Goal: Information Seeking & Learning: Learn about a topic

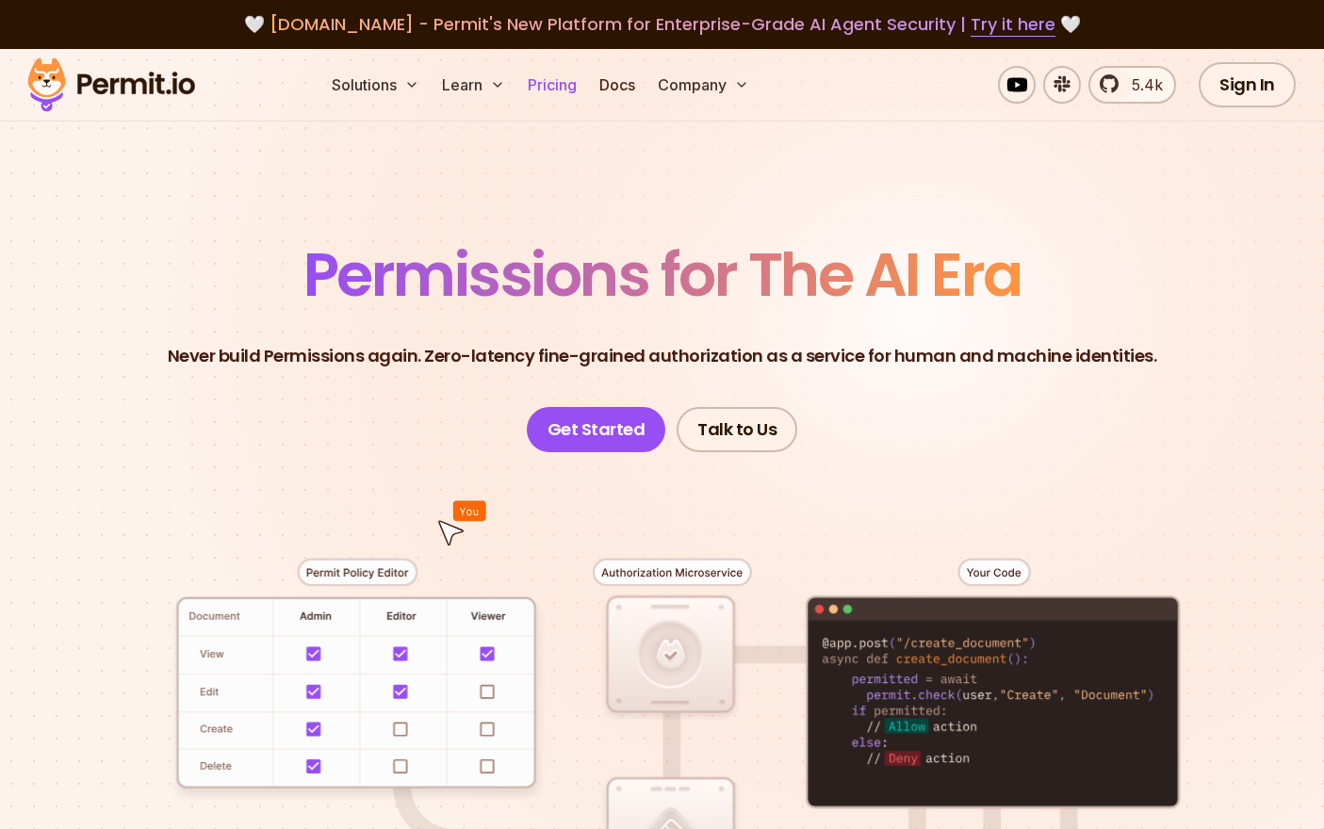
click at [564, 88] on link "Pricing" at bounding box center [552, 85] width 64 height 38
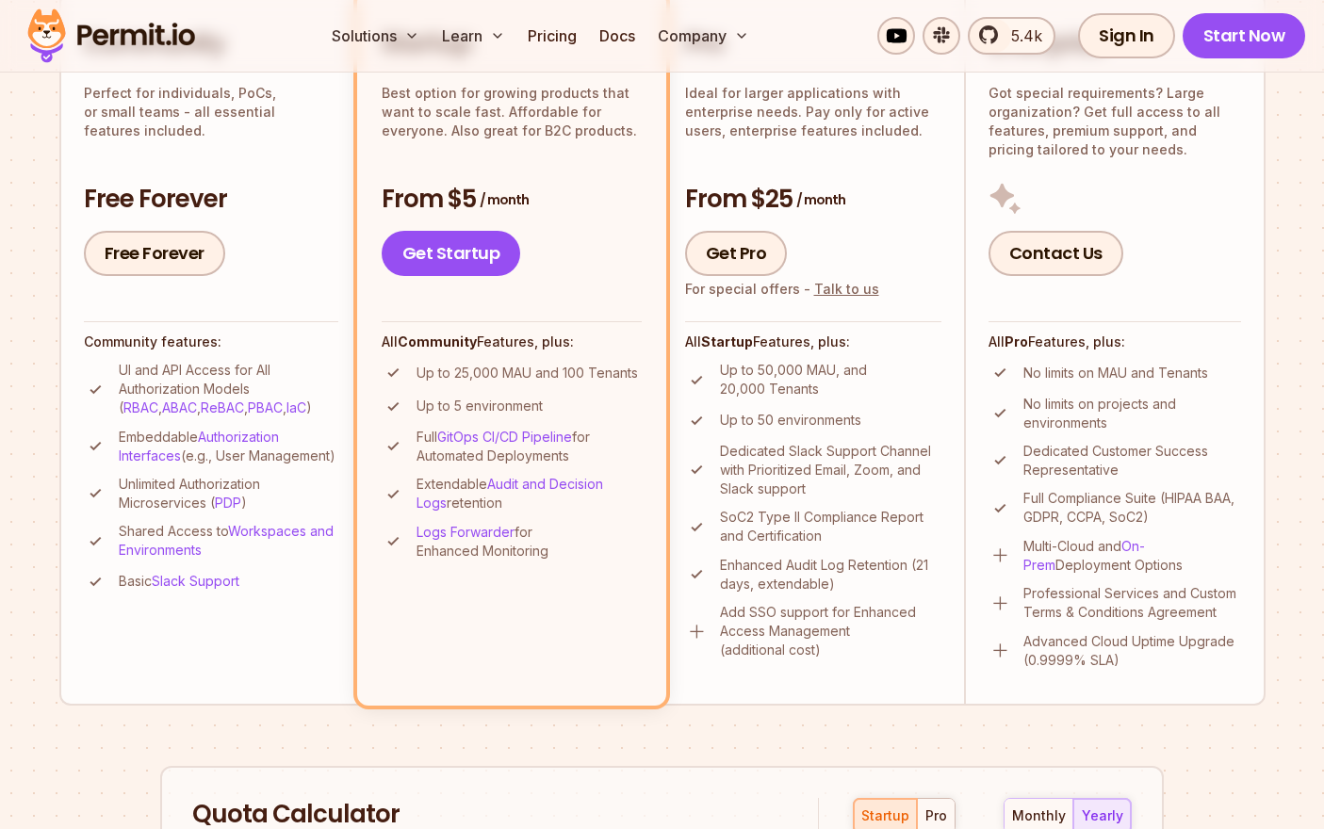
scroll to position [565, 0]
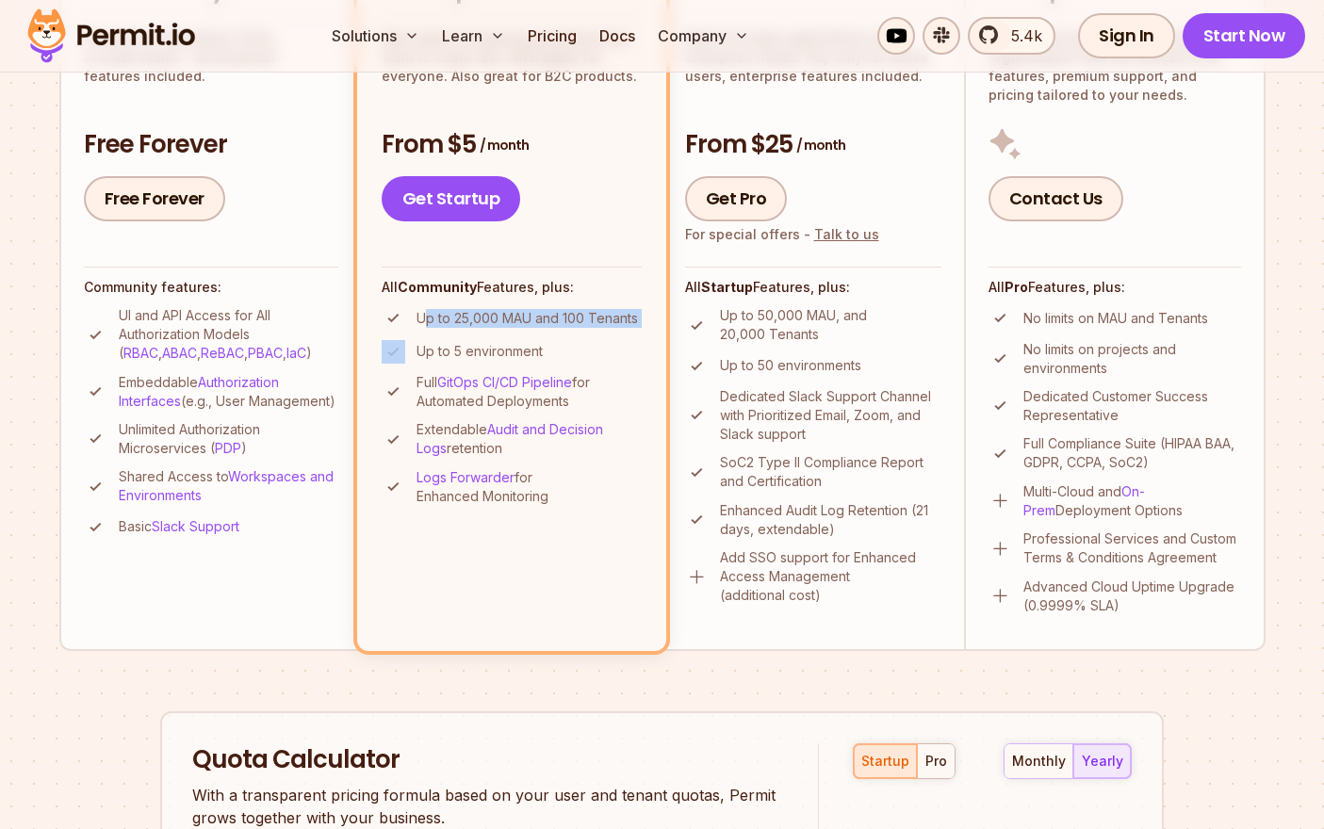
drag, startPoint x: 423, startPoint y: 315, endPoint x: 632, endPoint y: 336, distance: 210.3
click at [632, 335] on ul "Up to 25,000 MAU and 100 Tenants Up to 5 environment Full GitOps CI/CD Pipeline…" at bounding box center [512, 406] width 260 height 200
click at [631, 336] on ul "Up to 25,000 MAU and 100 Tenants Up to 5 environment Full GitOps CI/CD Pipeline…" at bounding box center [512, 406] width 260 height 200
drag, startPoint x: 649, startPoint y: 324, endPoint x: 413, endPoint y: 318, distance: 236.6
click at [413, 318] on li "Startup Best option for growing products that want to scale fast. Affordable fo…" at bounding box center [511, 293] width 309 height 713
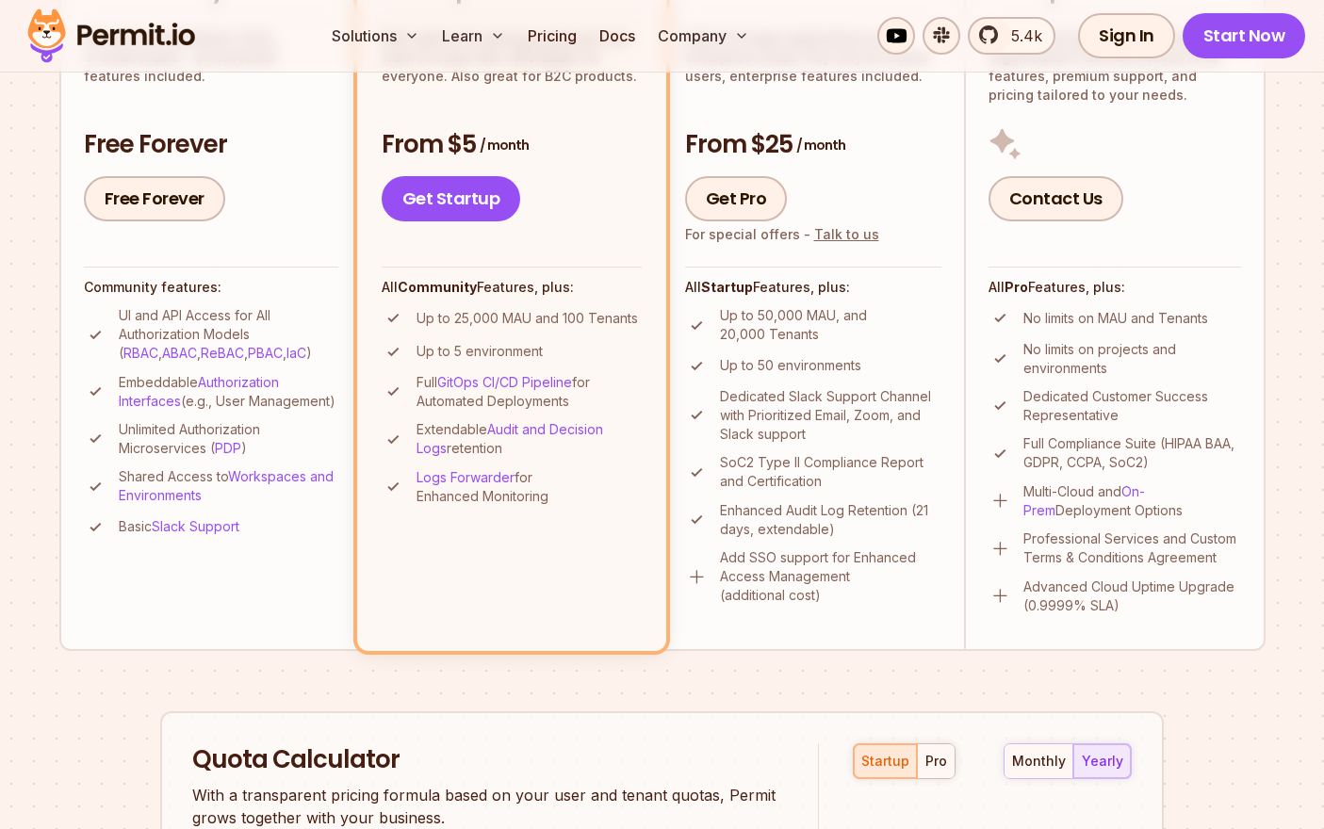
click at [413, 317] on li "Up to 25,000 MAU and 100 Tenants" at bounding box center [512, 318] width 260 height 24
drag, startPoint x: 426, startPoint y: 315, endPoint x: 650, endPoint y: 324, distance: 224.4
click at [650, 324] on li "Startup Best option for growing products that want to scale fast. Affordable fo…" at bounding box center [511, 293] width 309 height 713
click at [649, 325] on li "Startup Best option for growing products that want to scale fast. Affordable fo…" at bounding box center [511, 293] width 309 height 713
drag, startPoint x: 643, startPoint y: 321, endPoint x: 418, endPoint y: 304, distance: 224.9
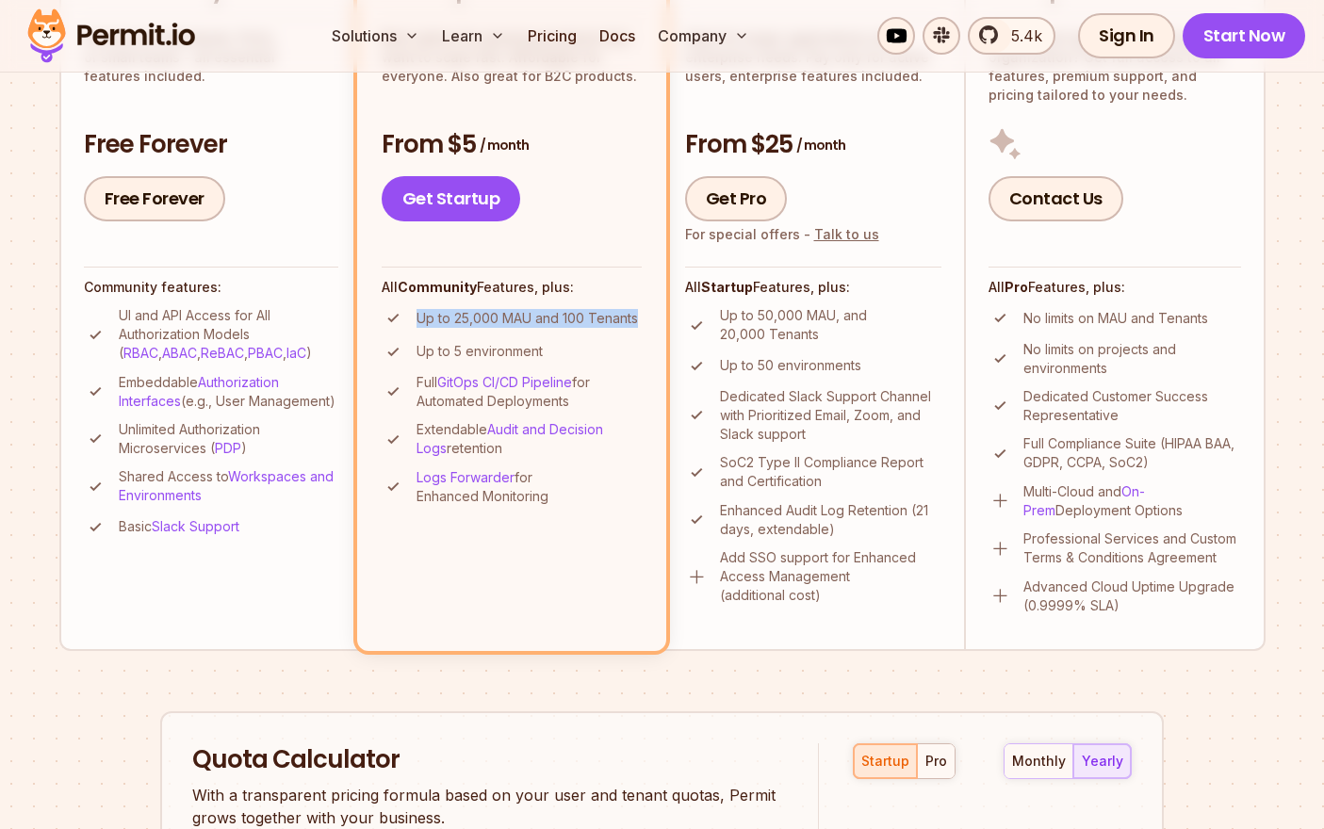
click at [419, 304] on li "Startup Best option for growing products that want to scale fast. Affordable fo…" at bounding box center [511, 293] width 309 height 713
click at [418, 305] on div "All Community Features, plus: Up to 25,000 MAU and 100 Tenants Up to 5 environm…" at bounding box center [512, 386] width 260 height 238
drag, startPoint x: 413, startPoint y: 310, endPoint x: 644, endPoint y: 314, distance: 230.9
click at [644, 314] on li "Startup Best option for growing products that want to scale fast. Affordable fo…" at bounding box center [511, 293] width 309 height 713
drag, startPoint x: 643, startPoint y: 314, endPoint x: 634, endPoint y: 320, distance: 10.7
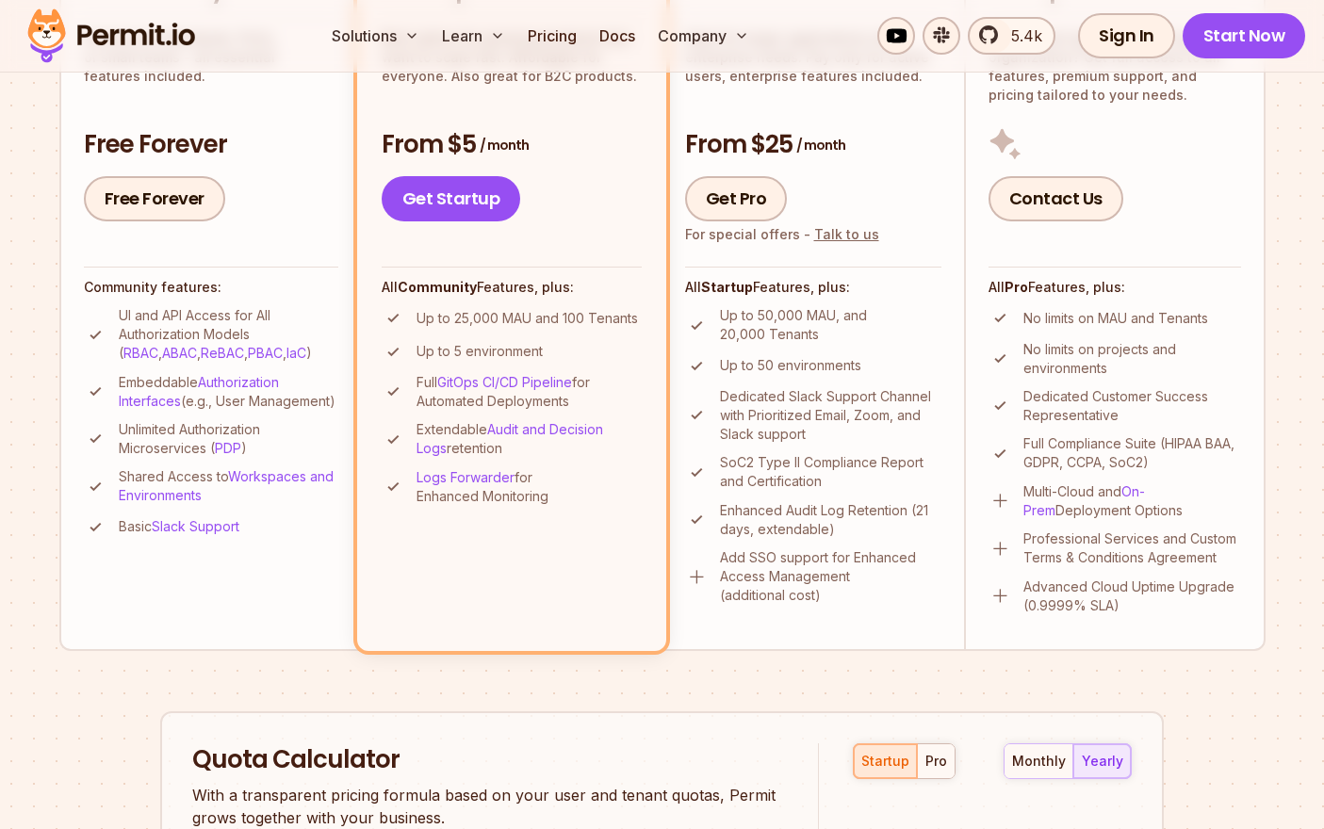
click at [642, 315] on li "Startup Best option for growing products that want to scale fast. Affordable fo…" at bounding box center [511, 293] width 309 height 713
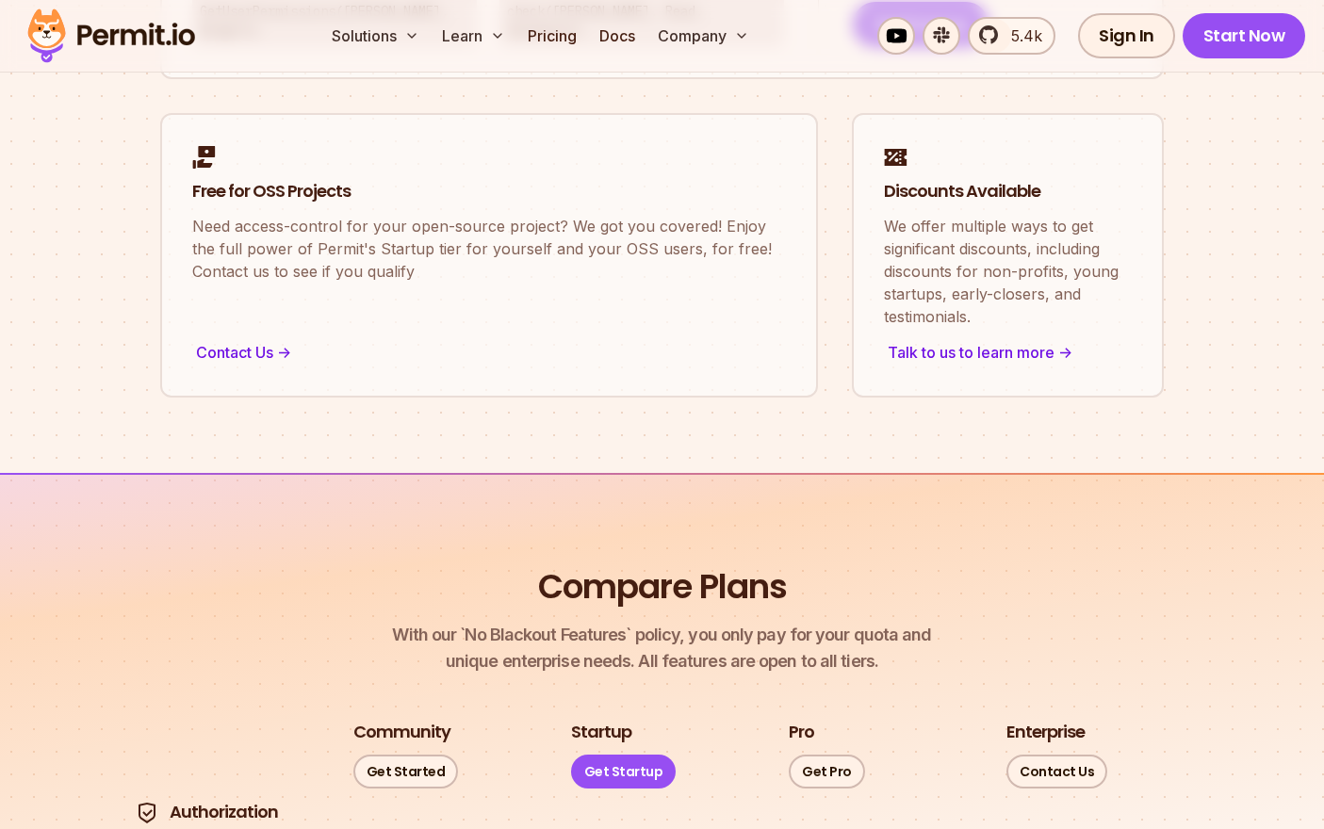
scroll to position [1030, 0]
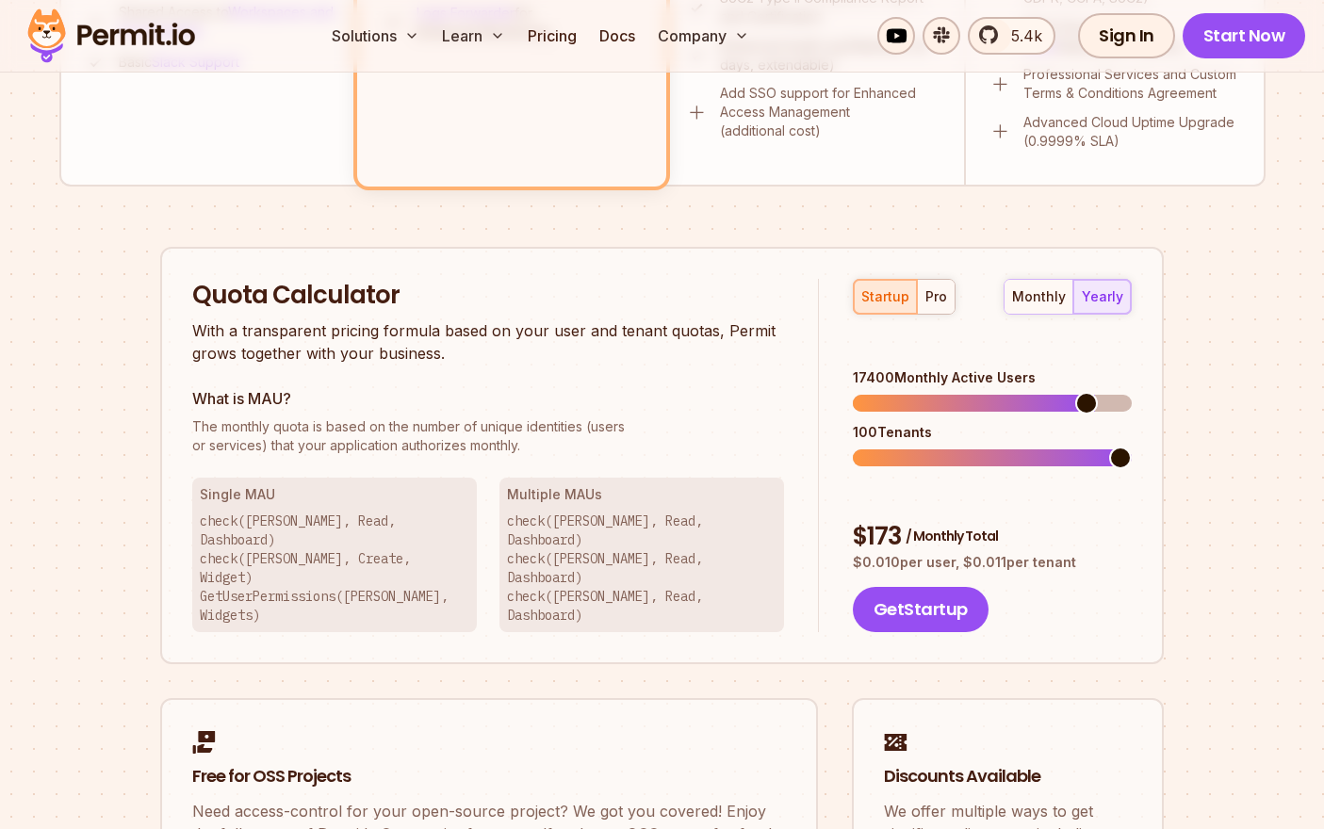
click at [1098, 392] on span at bounding box center [1086, 403] width 23 height 23
click at [1039, 299] on div "monthly" at bounding box center [1039, 296] width 54 height 19
click at [857, 296] on div "startup pro" at bounding box center [904, 297] width 103 height 36
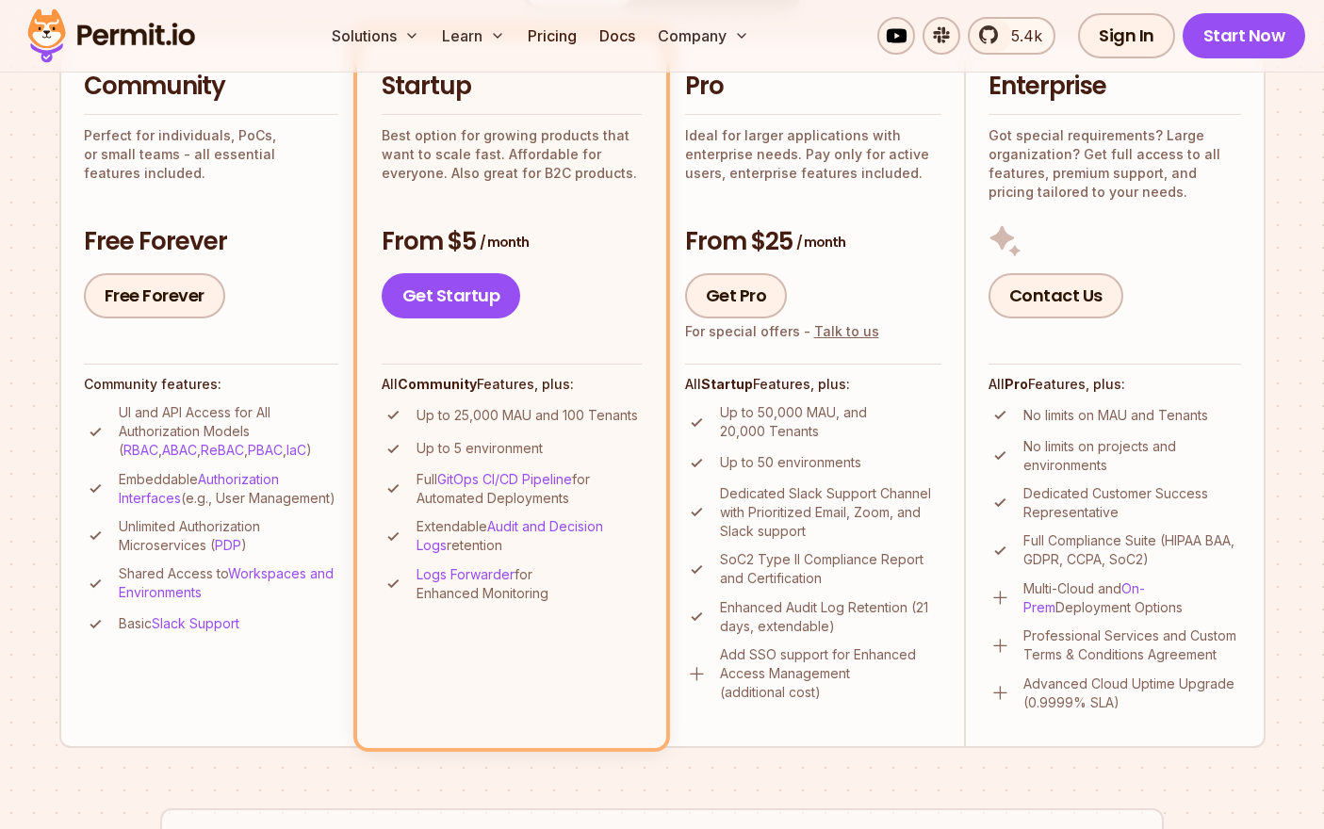
scroll to position [449, 0]
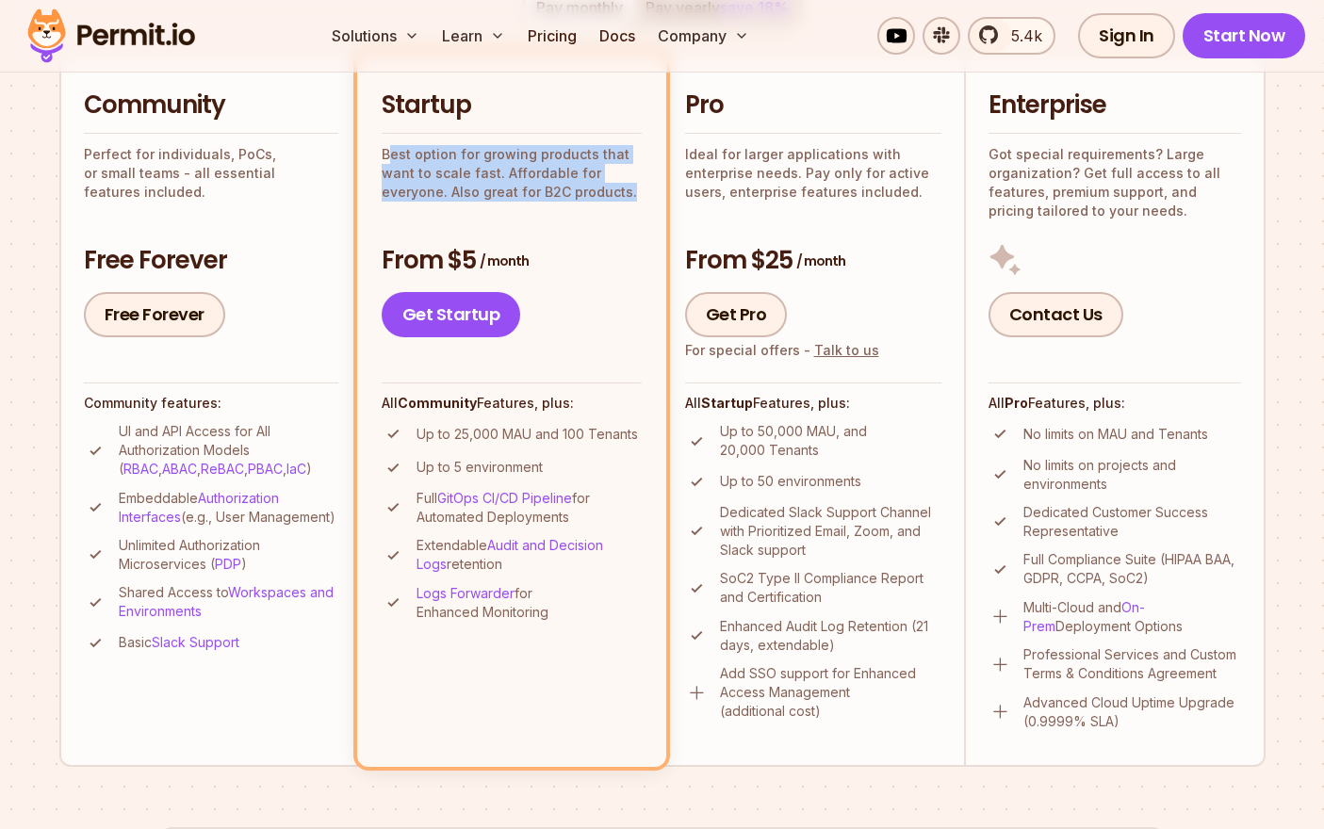
drag, startPoint x: 409, startPoint y: 163, endPoint x: 644, endPoint y: 195, distance: 236.8
click at [644, 195] on li "Startup Best option for growing products that want to scale fast. Affordable fo…" at bounding box center [511, 409] width 309 height 713
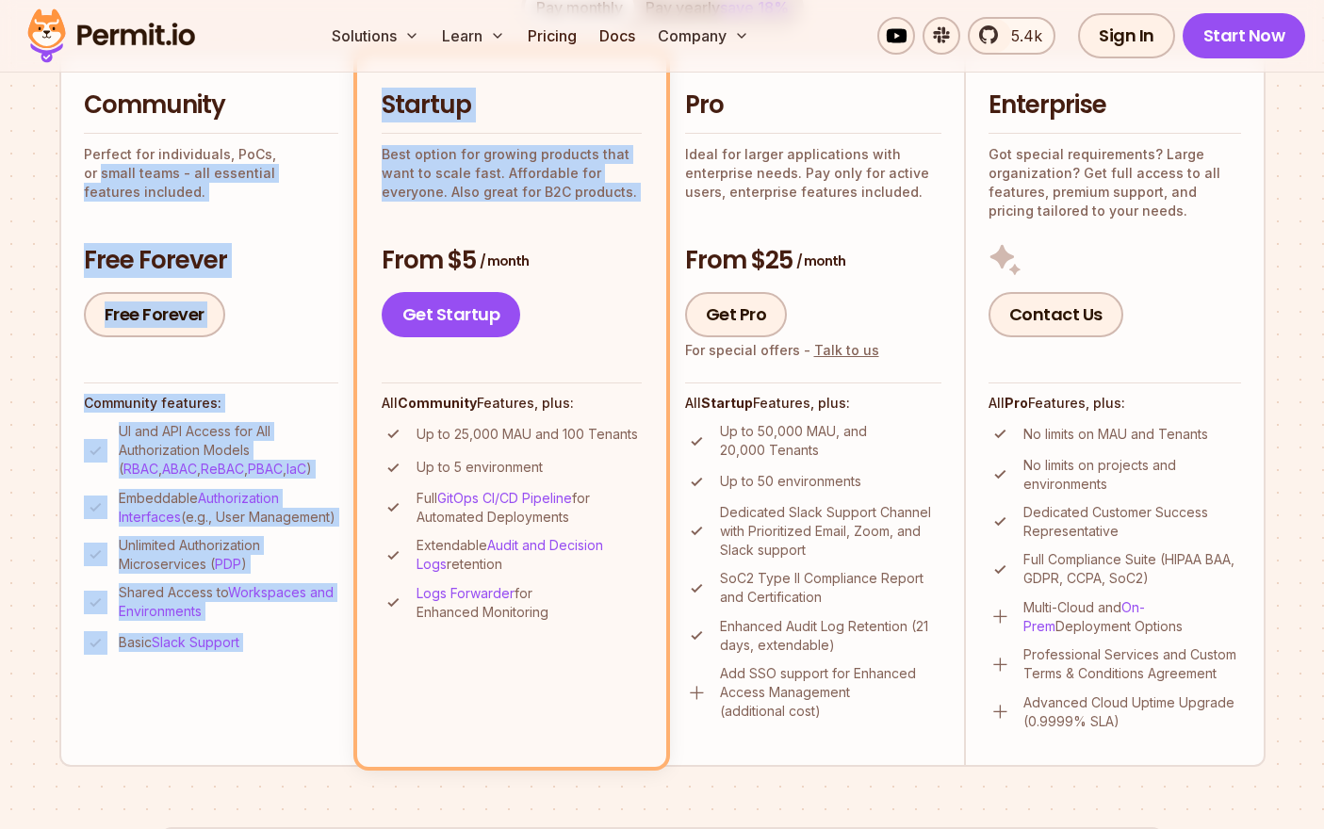
drag, startPoint x: 644, startPoint y: 195, endPoint x: 349, endPoint y: 155, distance: 297.7
click at [349, 155] on ul "Community Perfect for individuals, PoCs, or small teams - all essential feature…" at bounding box center [662, 409] width 1206 height 713
click at [518, 169] on p "Best option for growing products that want to scale fast. Affordable for everyo…" at bounding box center [512, 173] width 260 height 57
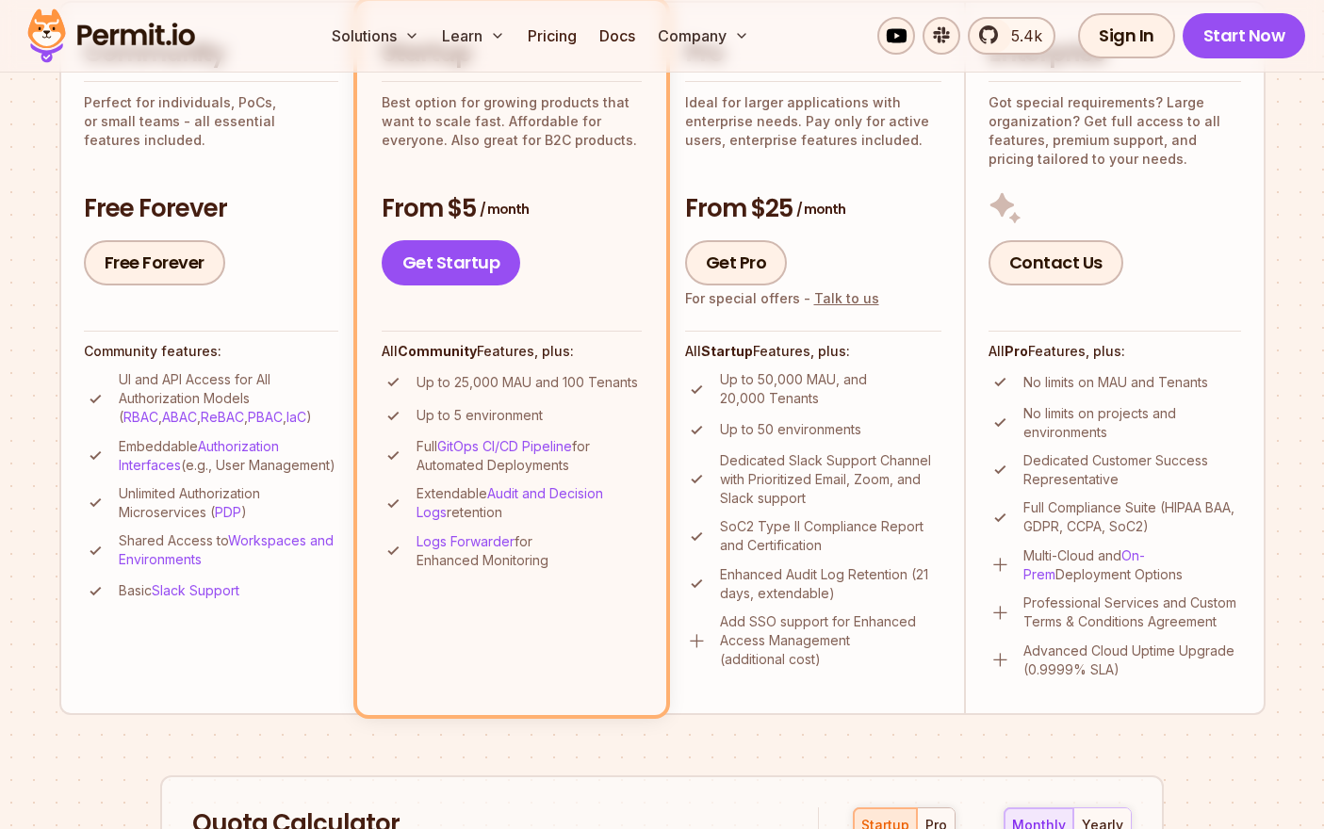
scroll to position [947, 0]
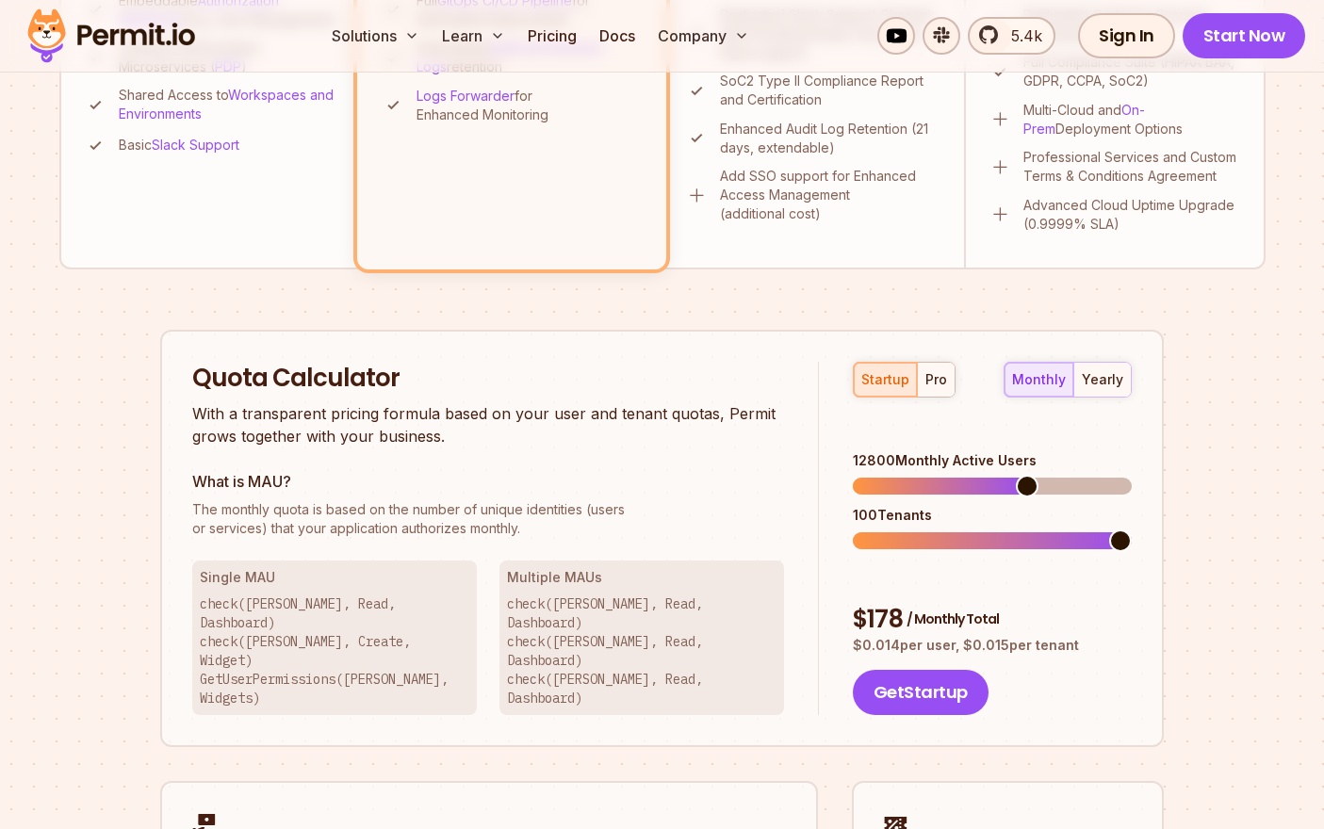
click at [1020, 475] on span at bounding box center [1027, 486] width 23 height 23
click at [909, 529] on span at bounding box center [920, 540] width 23 height 23
click at [1132, 529] on span at bounding box center [1120, 540] width 23 height 23
click at [853, 478] on span at bounding box center [874, 486] width 42 height 17
click at [878, 475] on span at bounding box center [885, 486] width 23 height 23
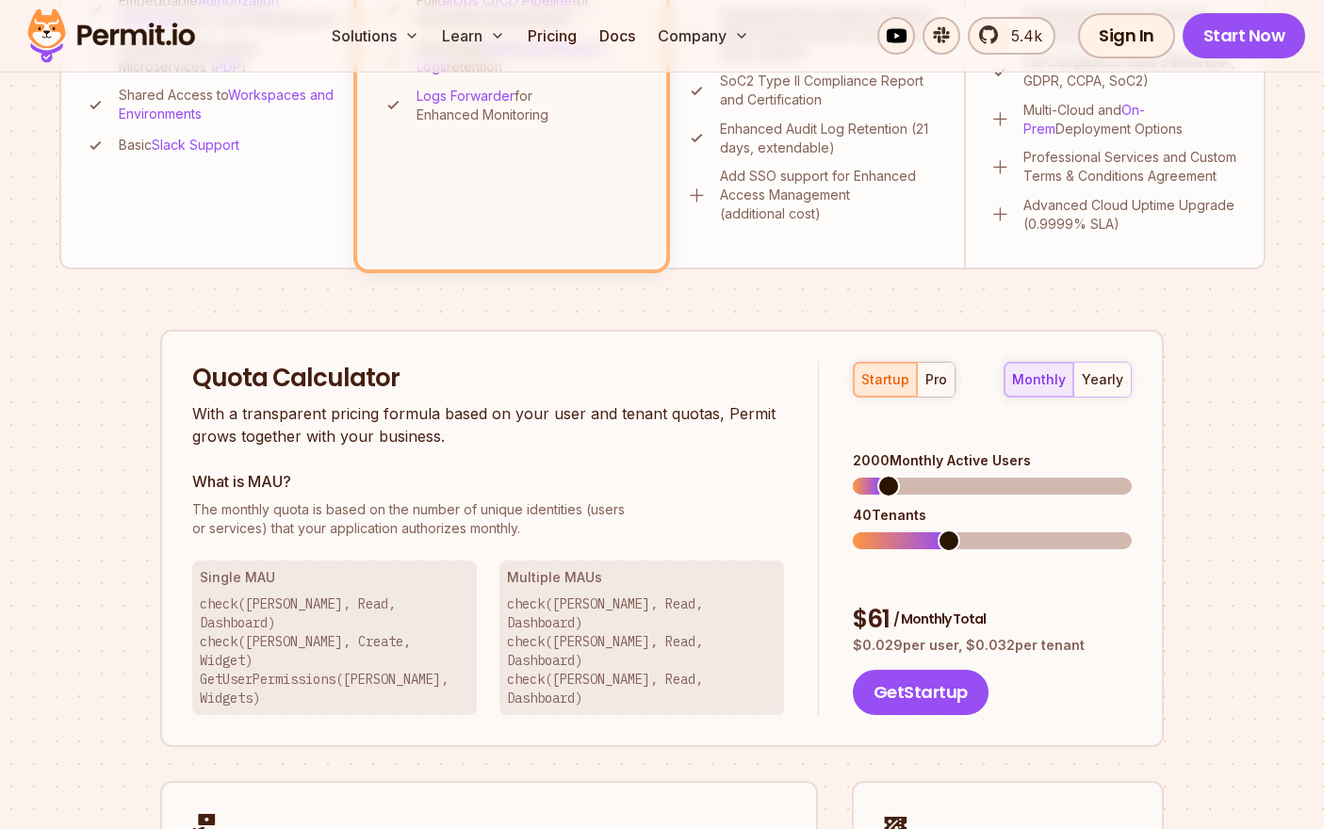
click at [941, 529] on span at bounding box center [948, 540] width 23 height 23
click at [859, 475] on span at bounding box center [869, 486] width 23 height 23
click at [853, 529] on span at bounding box center [864, 540] width 23 height 23
click at [853, 475] on span at bounding box center [864, 486] width 23 height 23
click at [853, 529] on span at bounding box center [864, 540] width 23 height 23
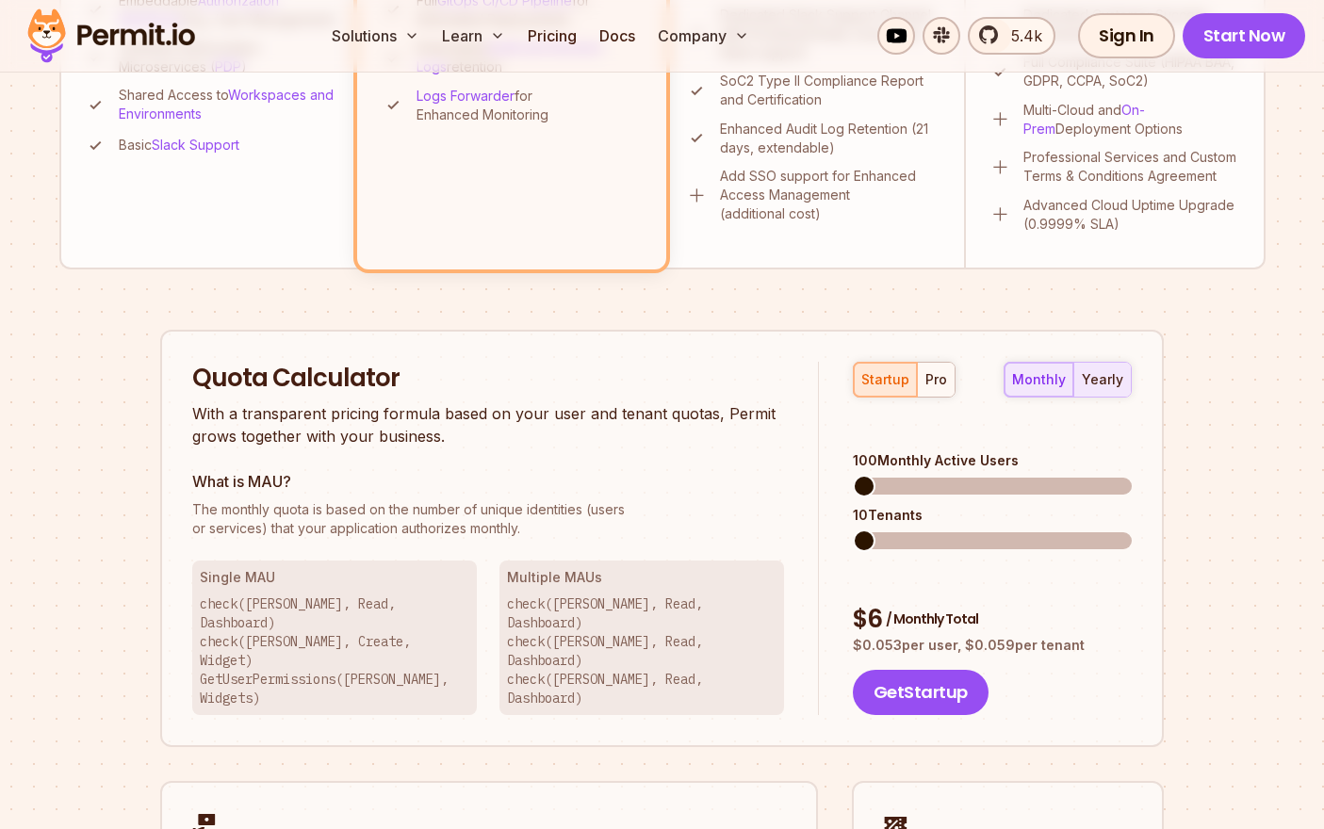
click at [1115, 384] on div "yearly" at bounding box center [1102, 379] width 41 height 19
drag, startPoint x: 864, startPoint y: 527, endPoint x: 873, endPoint y: 513, distance: 16.2
click at [883, 523] on div "startup pro monthly yearly 100 Monthly Active Users 10 Tenants $ 5 / Monthly To…" at bounding box center [975, 539] width 313 height 354
click at [1132, 551] on span at bounding box center [1120, 540] width 23 height 23
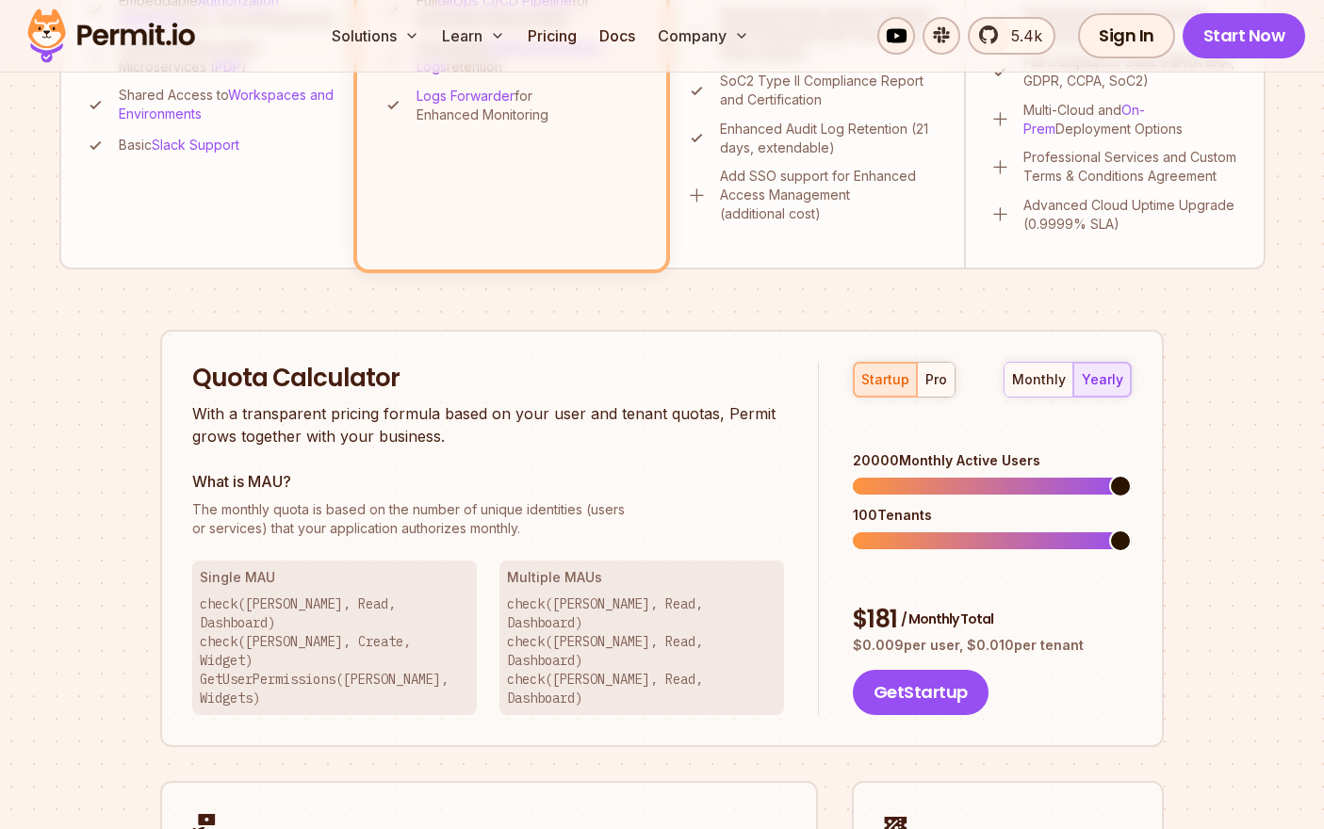
click at [1132, 478] on span at bounding box center [1120, 486] width 23 height 23
click at [1019, 381] on div "monthly" at bounding box center [1039, 379] width 54 height 19
click at [1097, 370] on div "yearly" at bounding box center [1102, 379] width 41 height 19
click at [1024, 382] on div "monthly" at bounding box center [1039, 379] width 54 height 19
click at [1112, 383] on div "yearly" at bounding box center [1102, 379] width 41 height 19
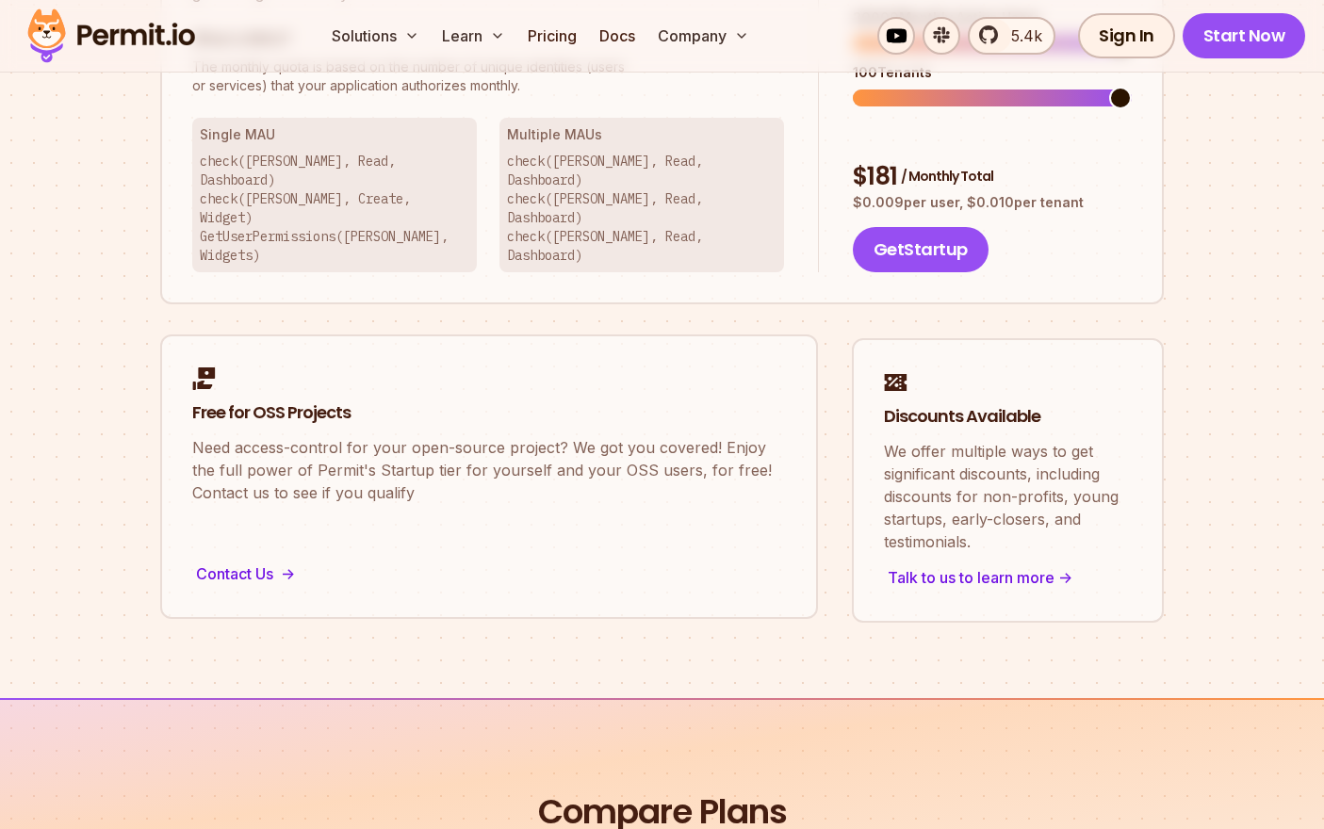
scroll to position [1484, 0]
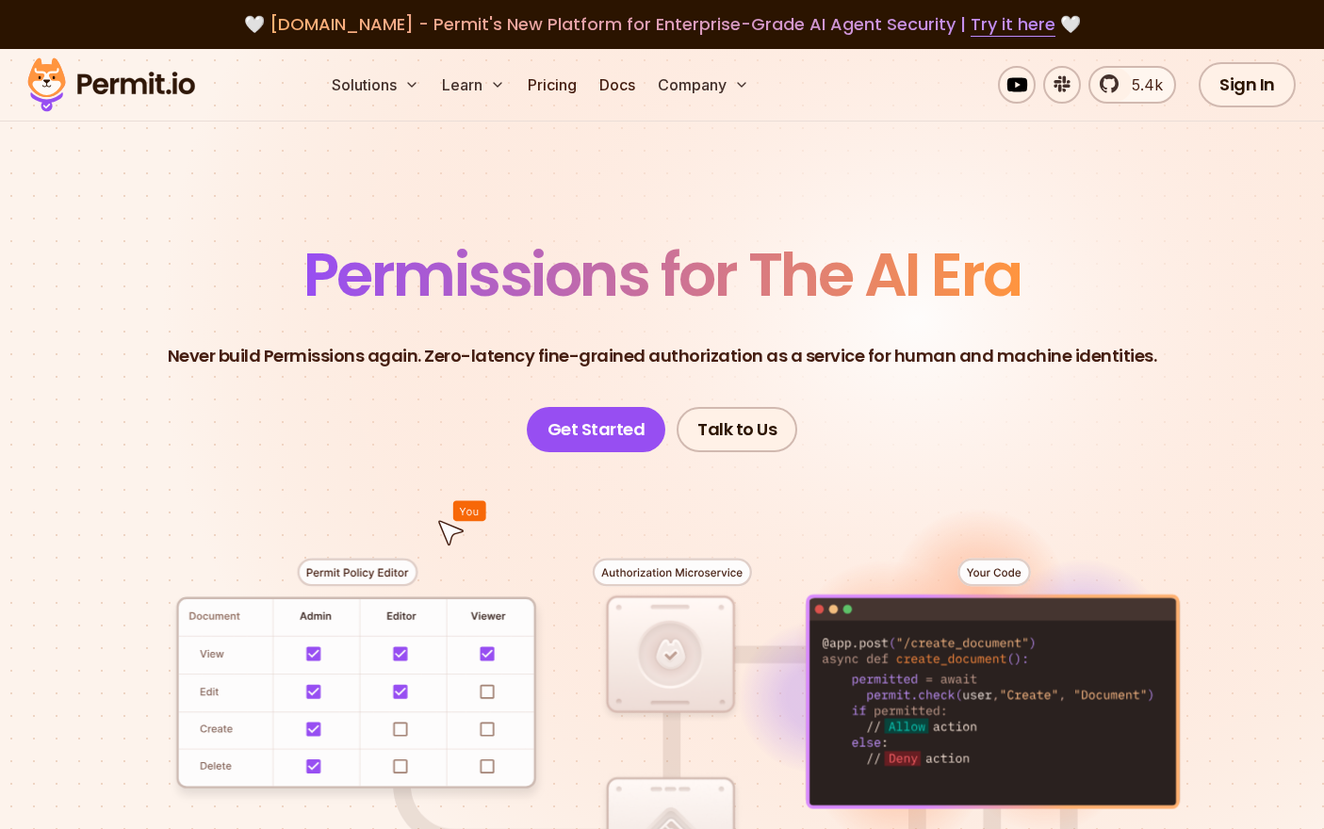
click at [706, 660] on div at bounding box center [661, 774] width 1233 height 644
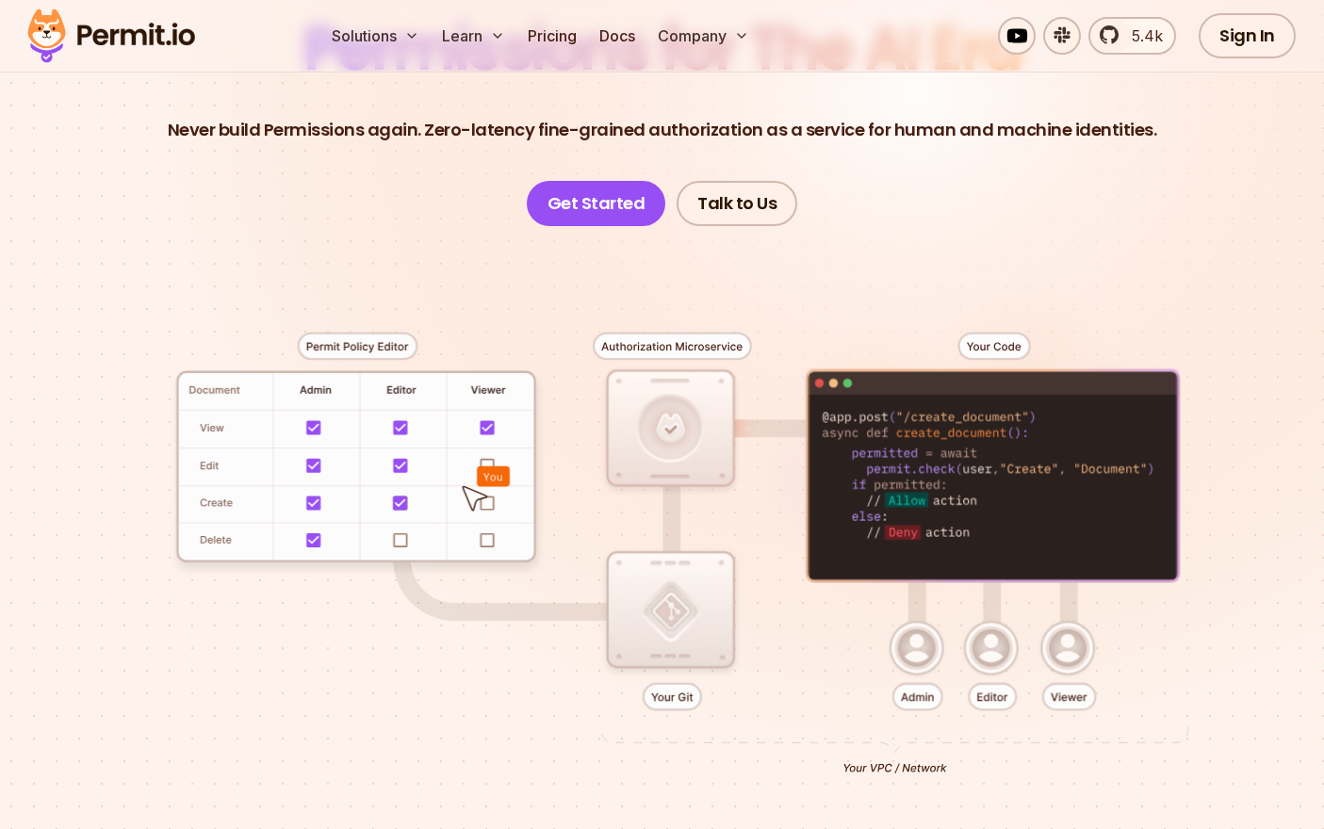
scroll to position [1004, 0]
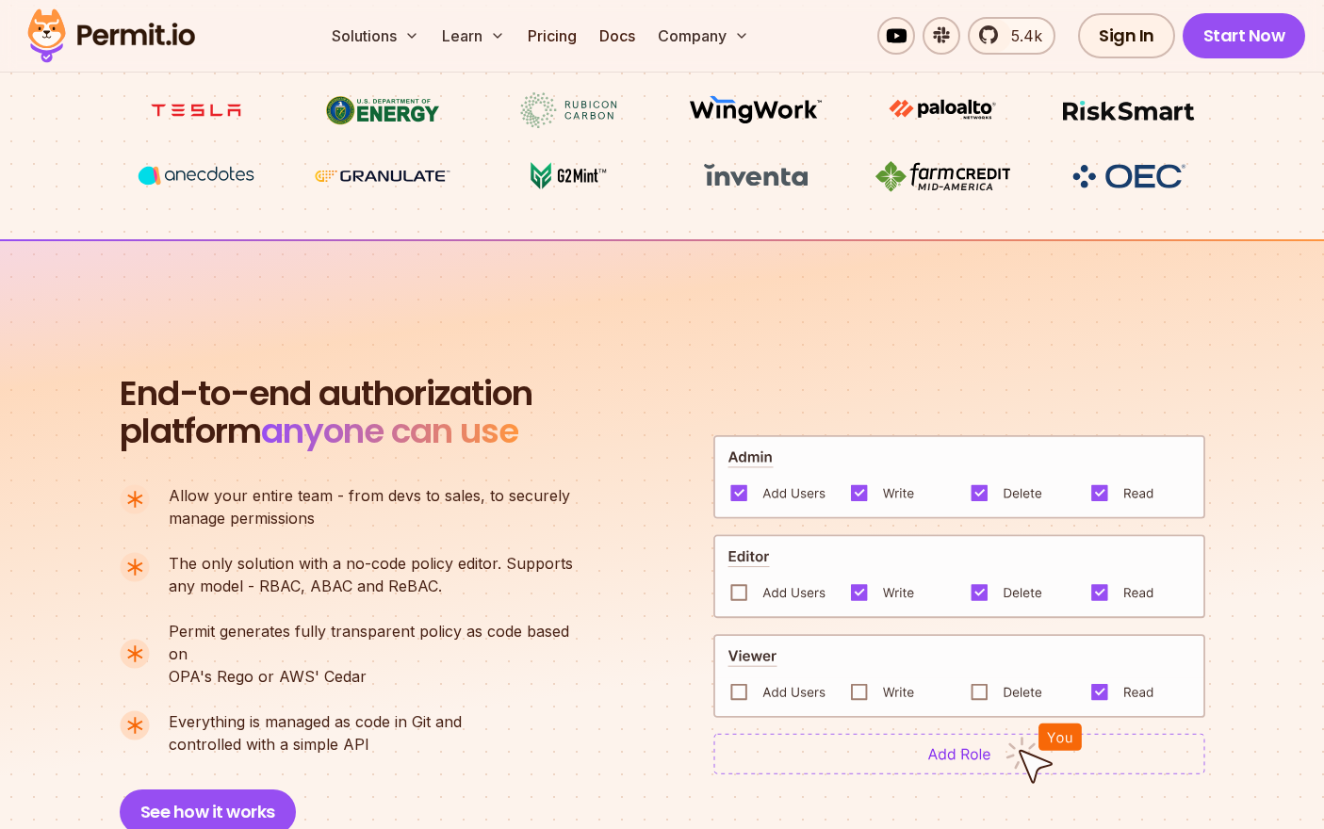
click at [226, 263] on section "End-to-end authorization platform anyone can use A no-code authorization platfo…" at bounding box center [662, 582] width 1324 height 686
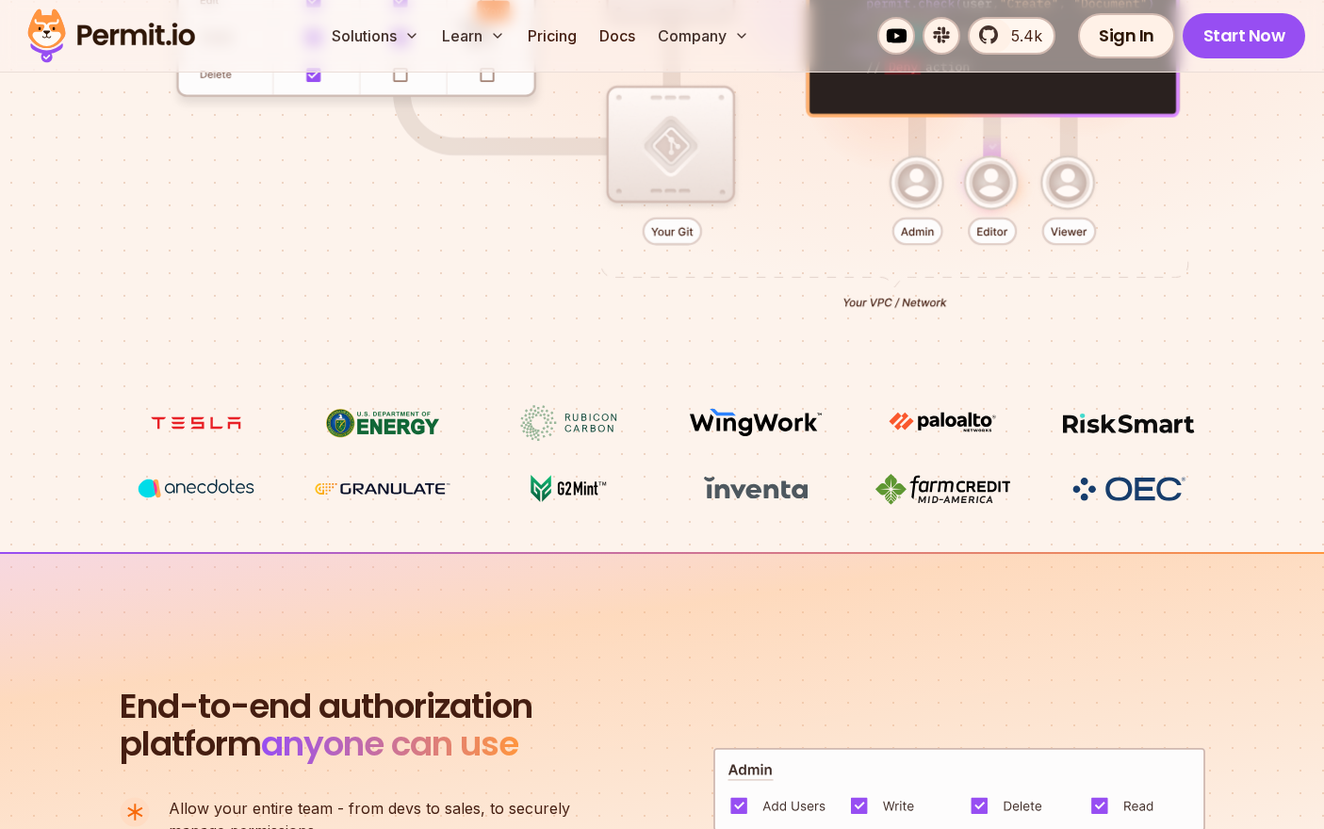
scroll to position [665, 0]
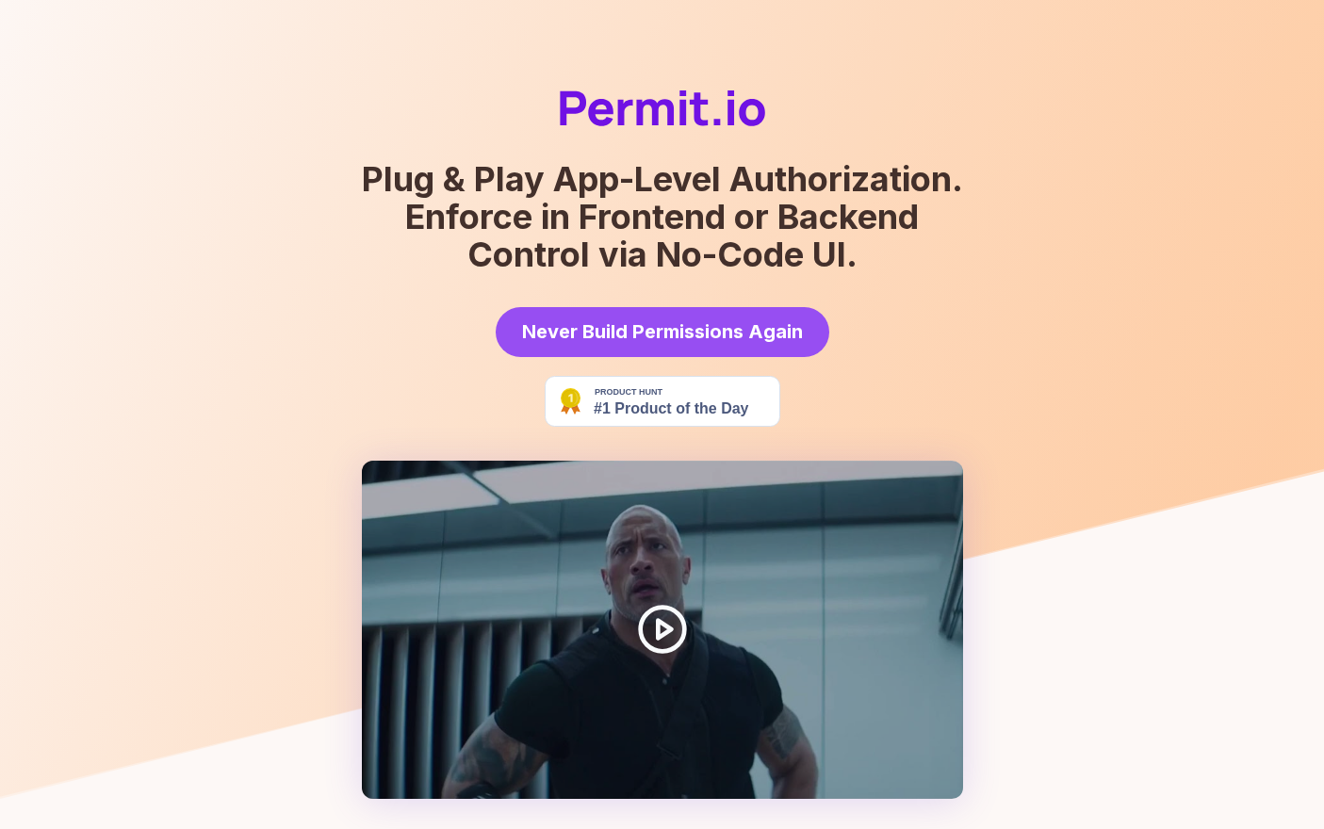
scroll to position [369, 0]
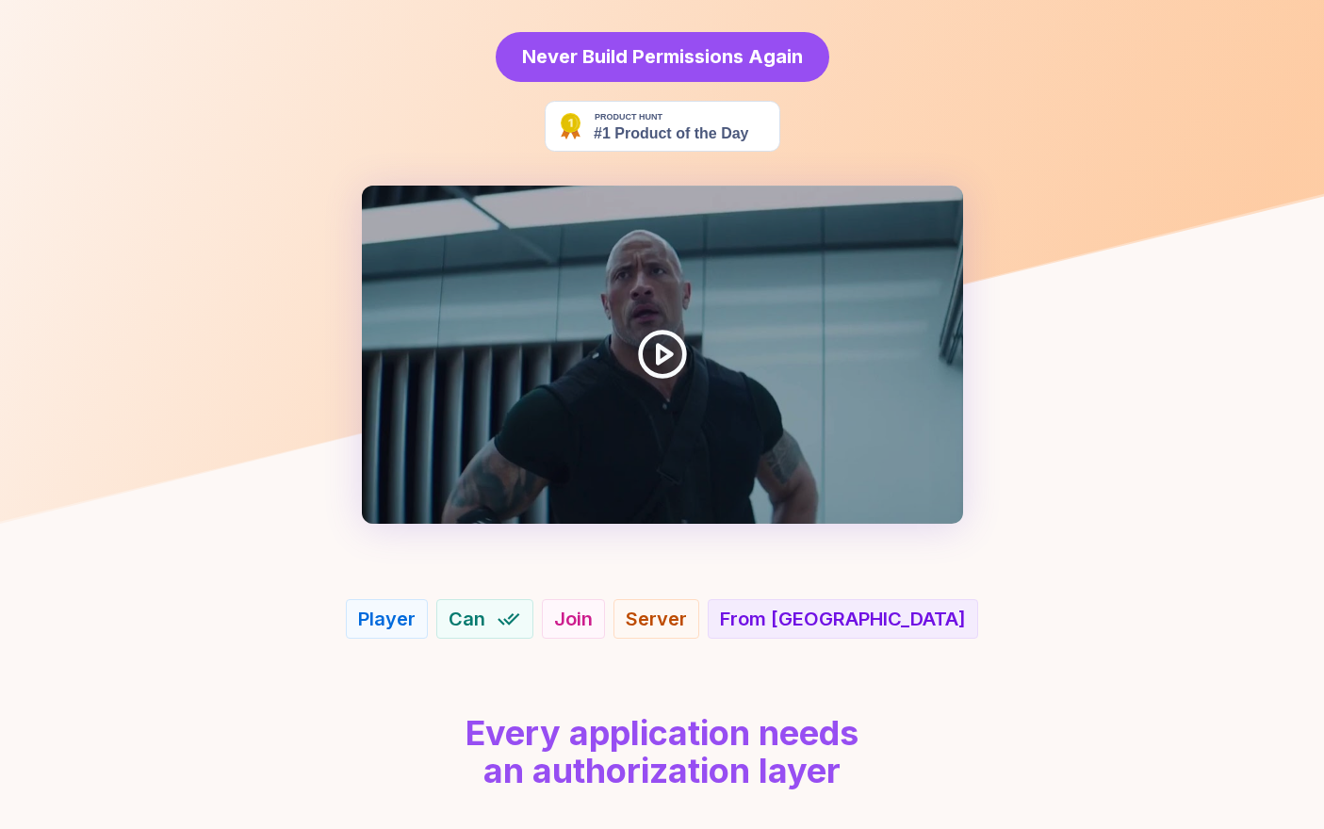
click at [637, 122] on img at bounding box center [663, 126] width 236 height 51
